Goal: Information Seeking & Learning: Understand process/instructions

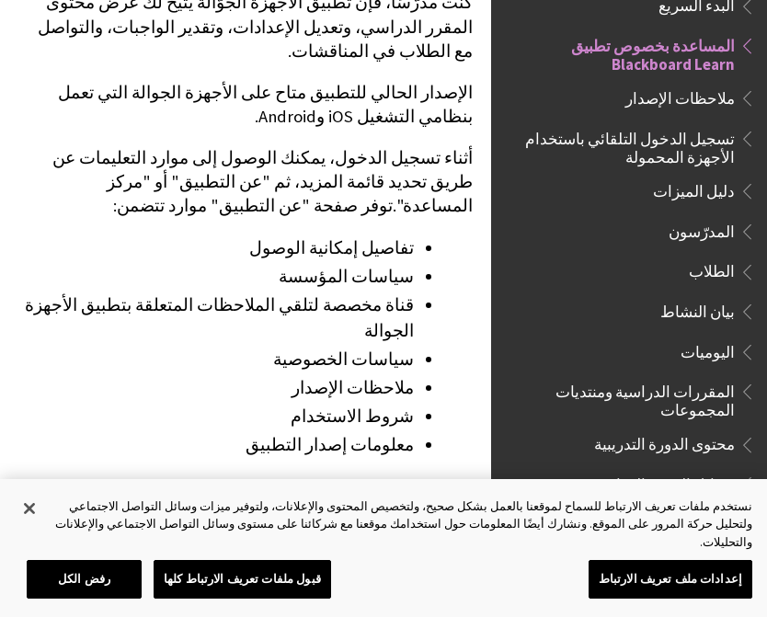
scroll to position [441, 0]
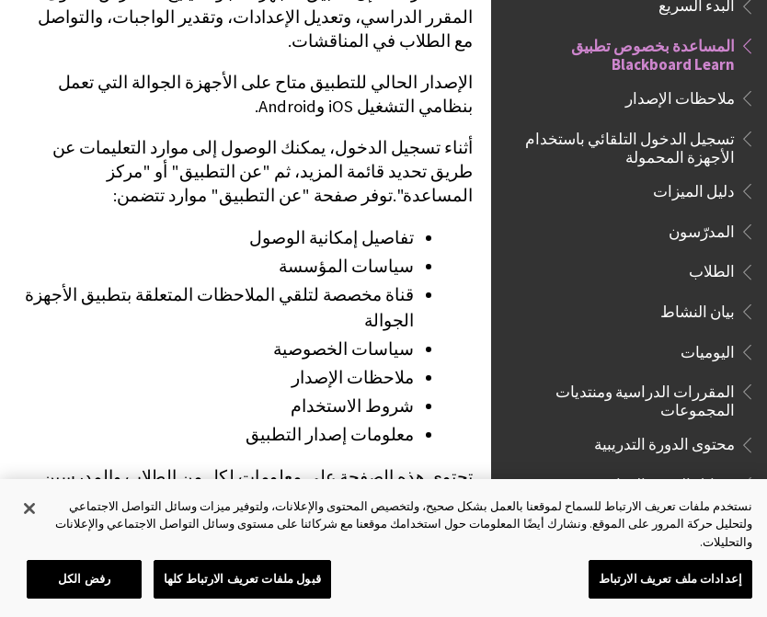
click at [408, 225] on li "تفاصيل إمكانية الوصول" at bounding box center [216, 238] width 396 height 26
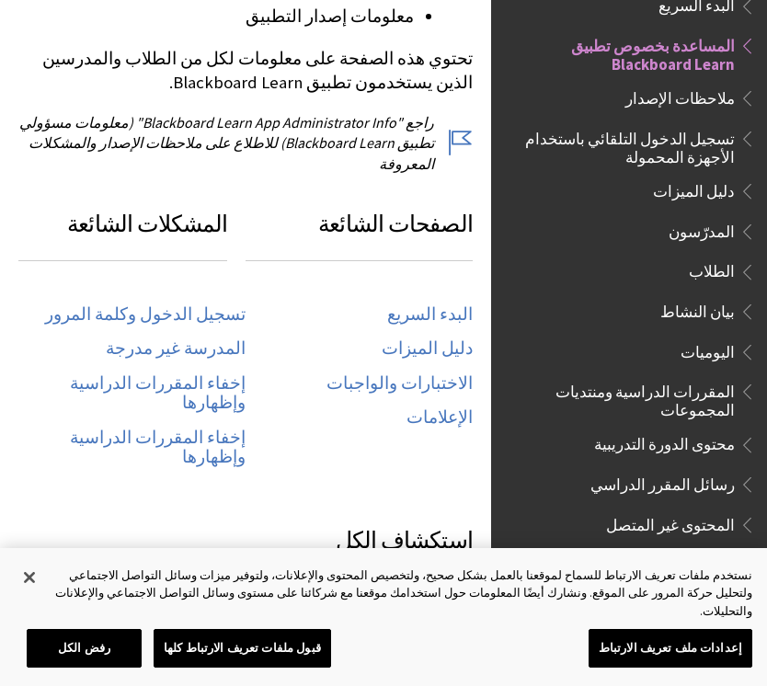
scroll to position [856, 0]
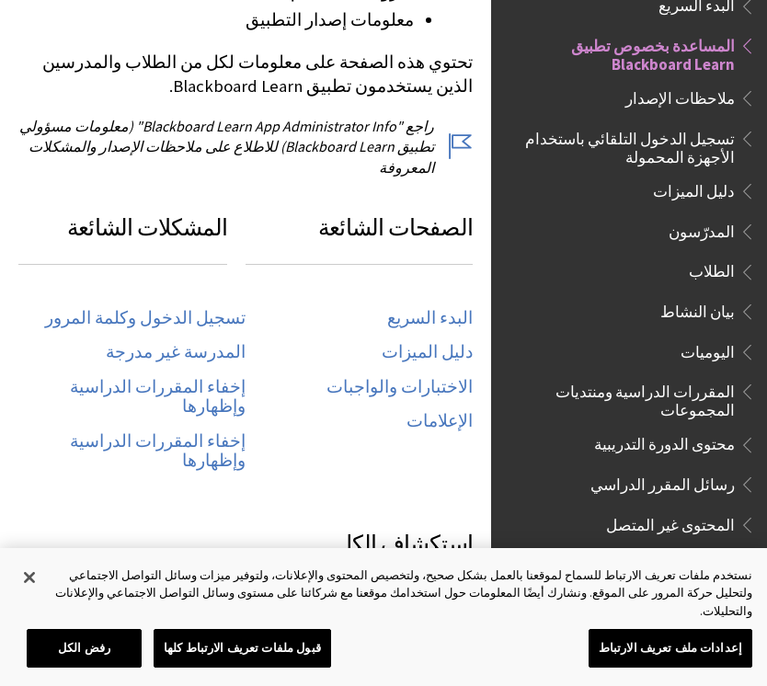
click at [467, 308] on link "البدء السريع" at bounding box center [430, 318] width 86 height 21
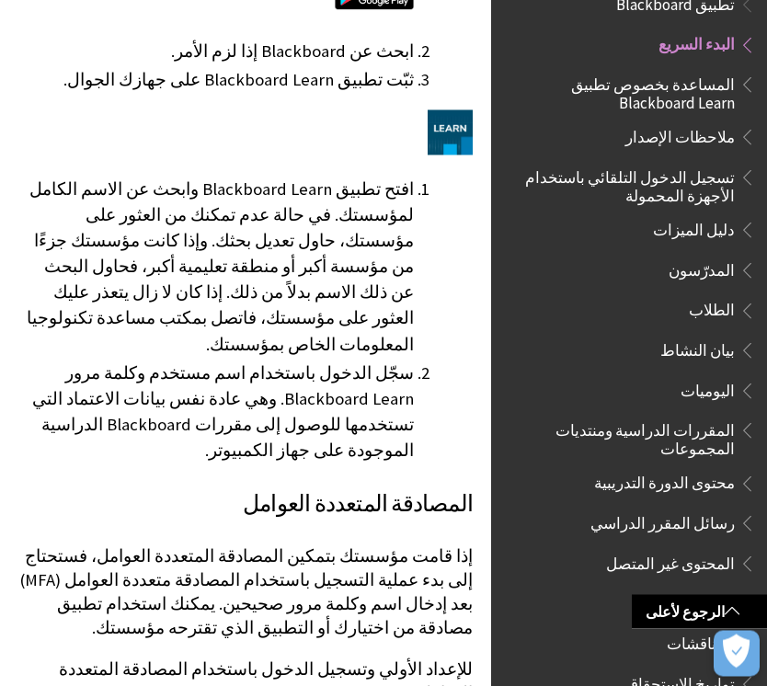
scroll to position [1417, 0]
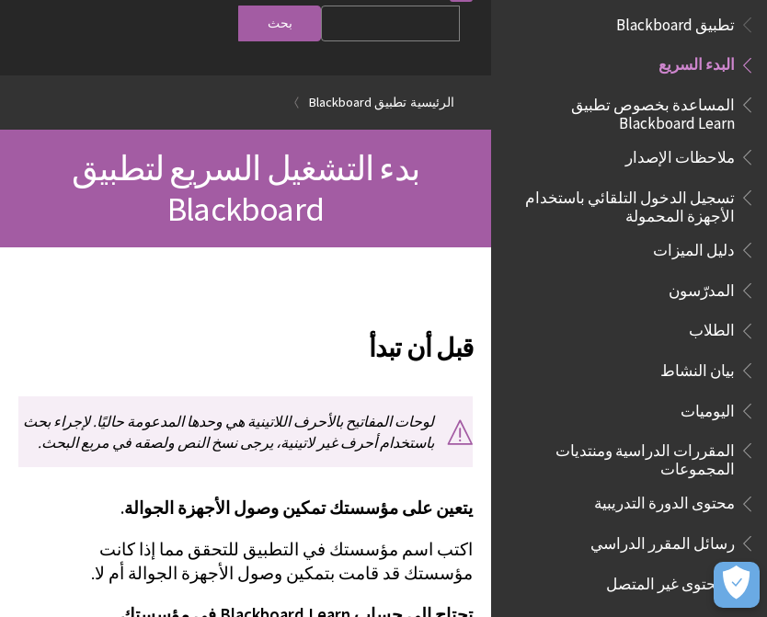
scroll to position [143, 0]
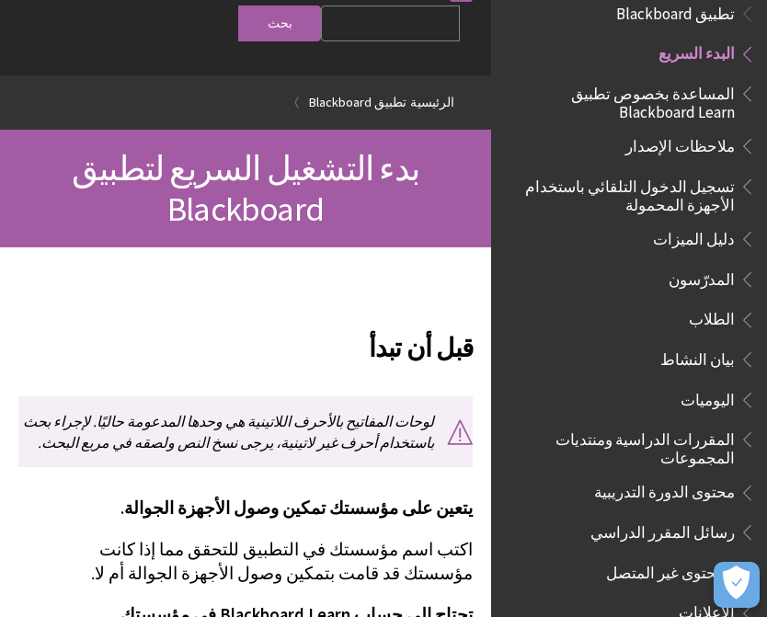
click at [720, 316] on span "الطلاب" at bounding box center [712, 317] width 46 height 25
